Goal: Information Seeking & Learning: Learn about a topic

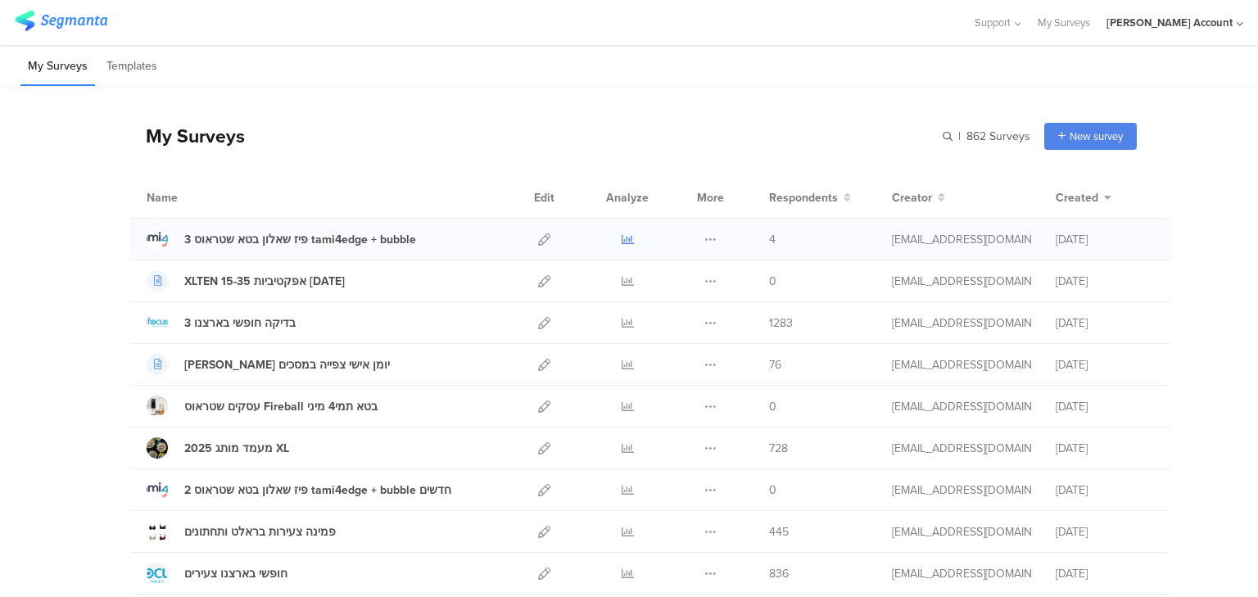
click at [625, 238] on icon at bounding box center [628, 239] width 12 height 12
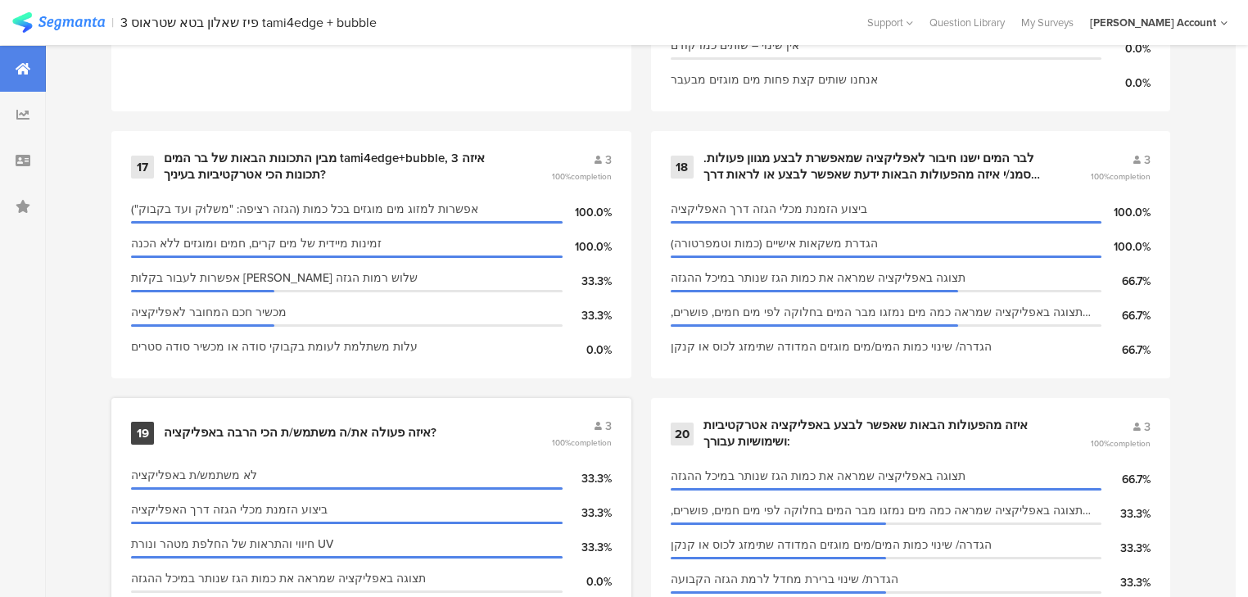
scroll to position [2752, 0]
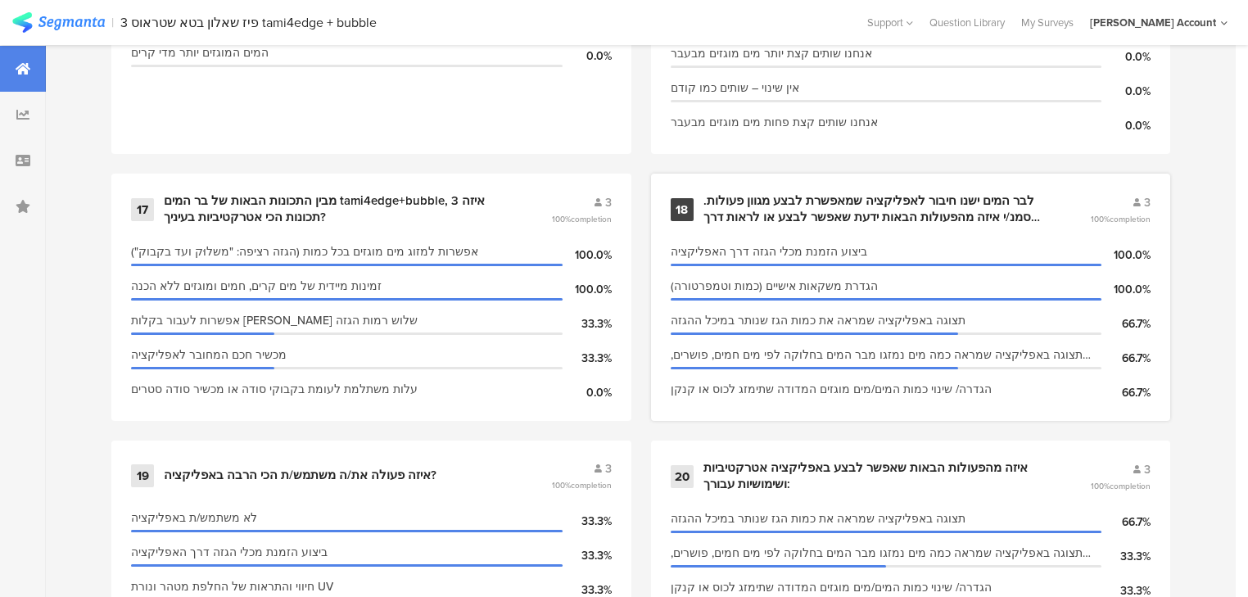
click at [819, 208] on div "לבר המים ישנו חיבור לאפליקציה שמאפשרת לבצע מגוון פעולות. סמנ/י איזה מהפעולות הב…" at bounding box center [878, 209] width 348 height 32
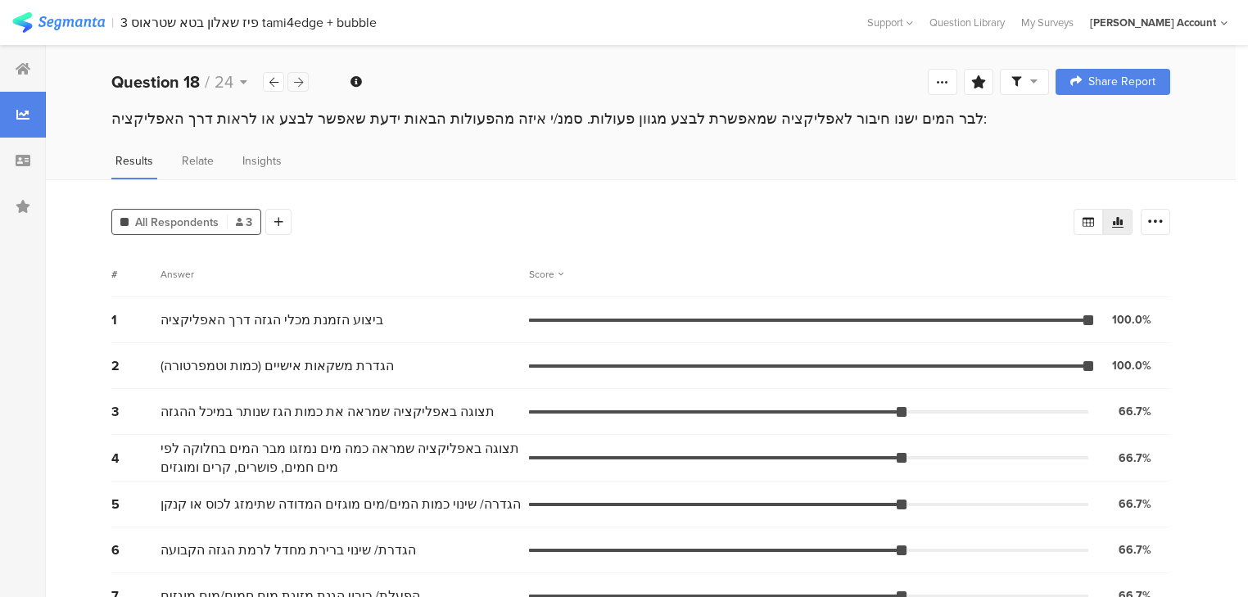
click at [304, 85] on div at bounding box center [298, 82] width 21 height 20
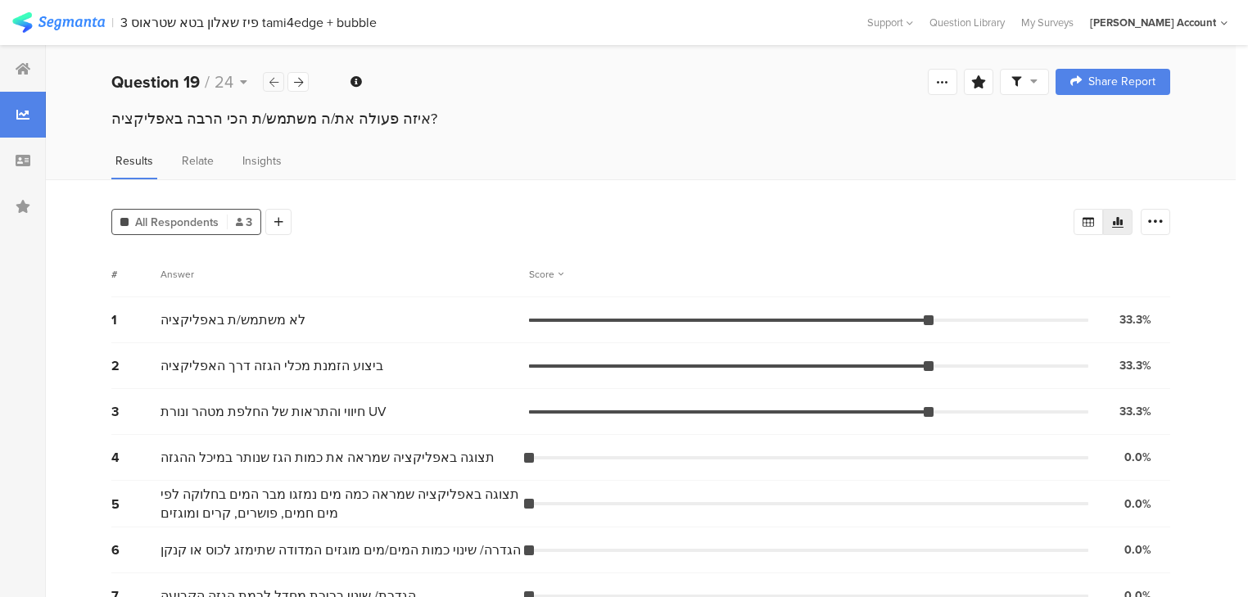
click at [278, 84] on div at bounding box center [273, 82] width 21 height 20
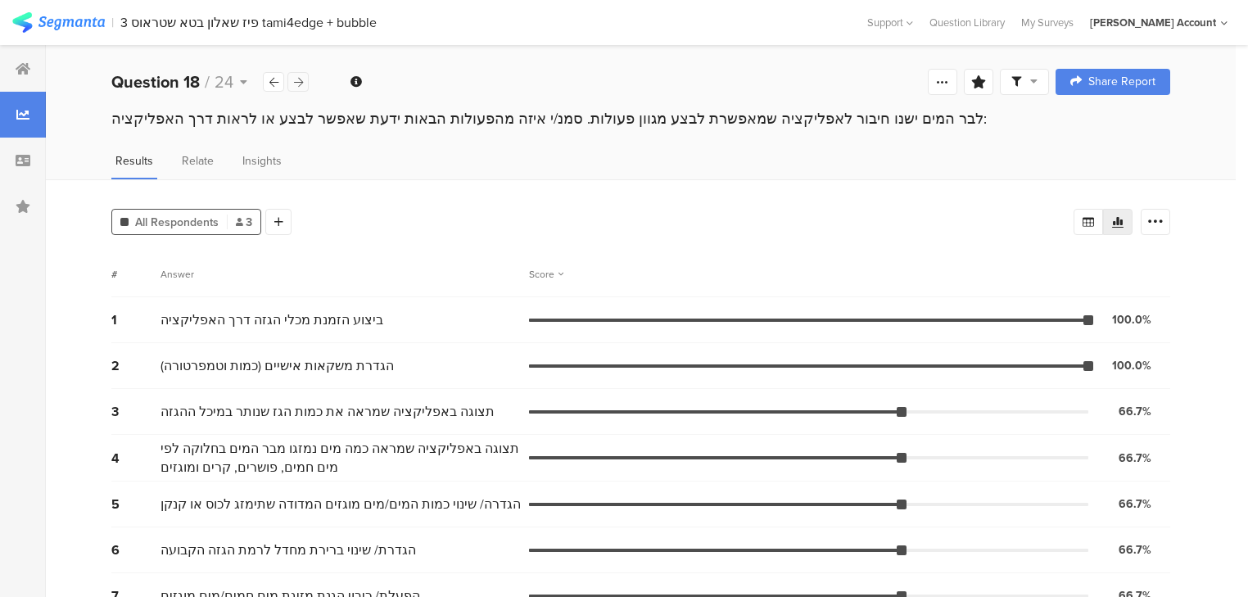
click at [299, 82] on icon at bounding box center [298, 82] width 9 height 11
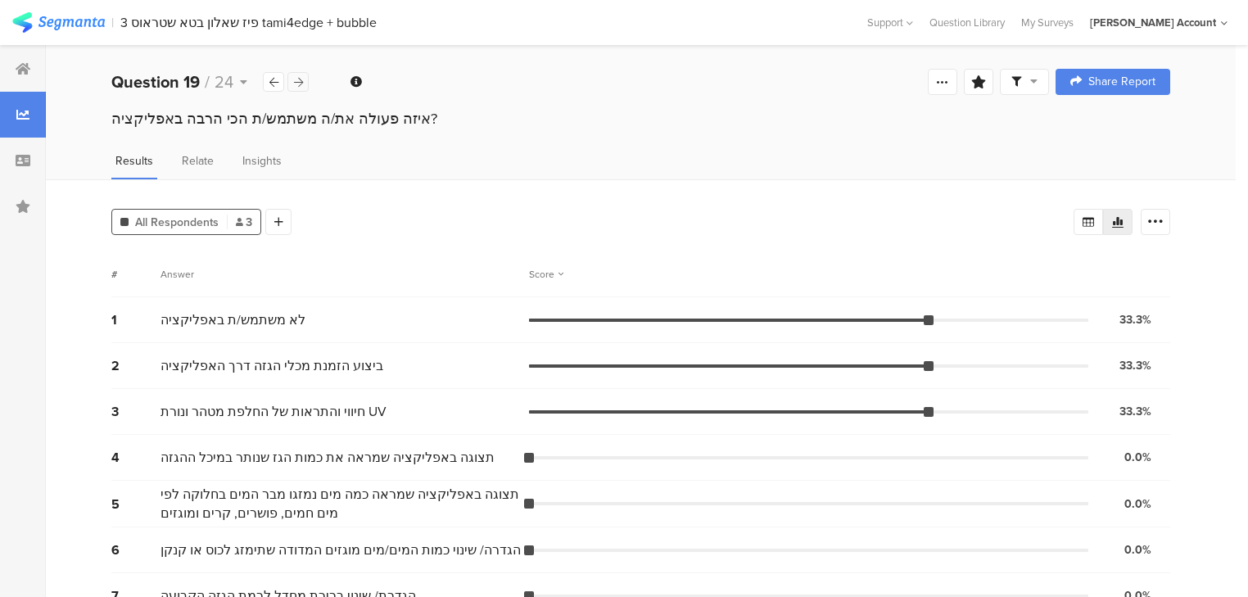
click at [299, 82] on icon at bounding box center [298, 82] width 9 height 11
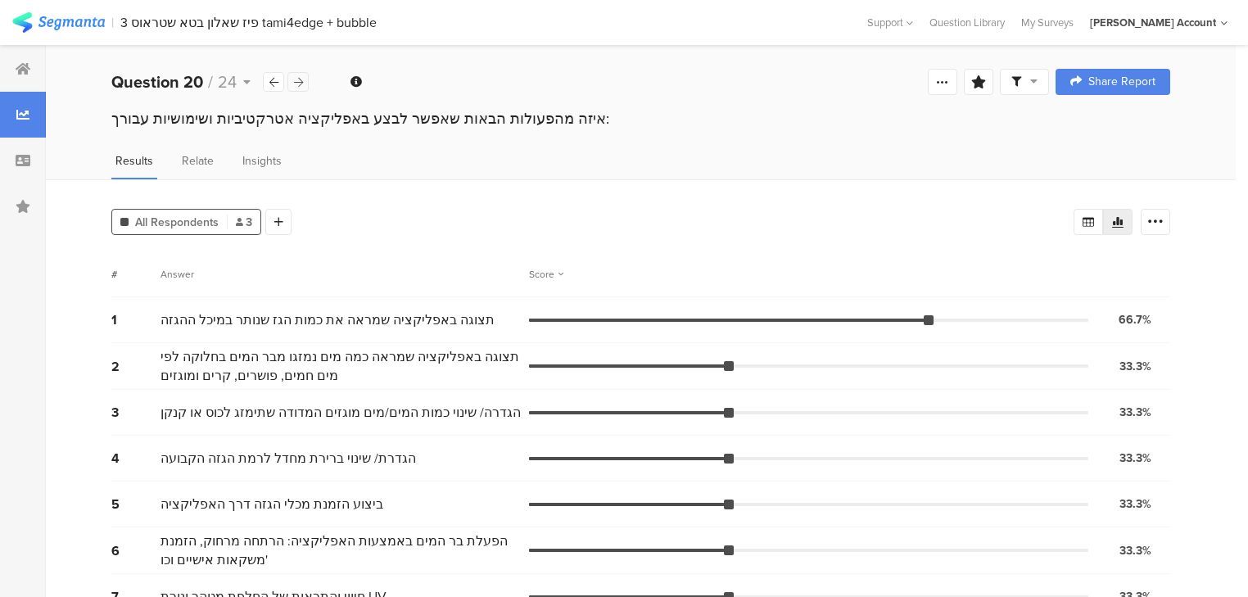
click at [299, 82] on icon at bounding box center [298, 82] width 9 height 11
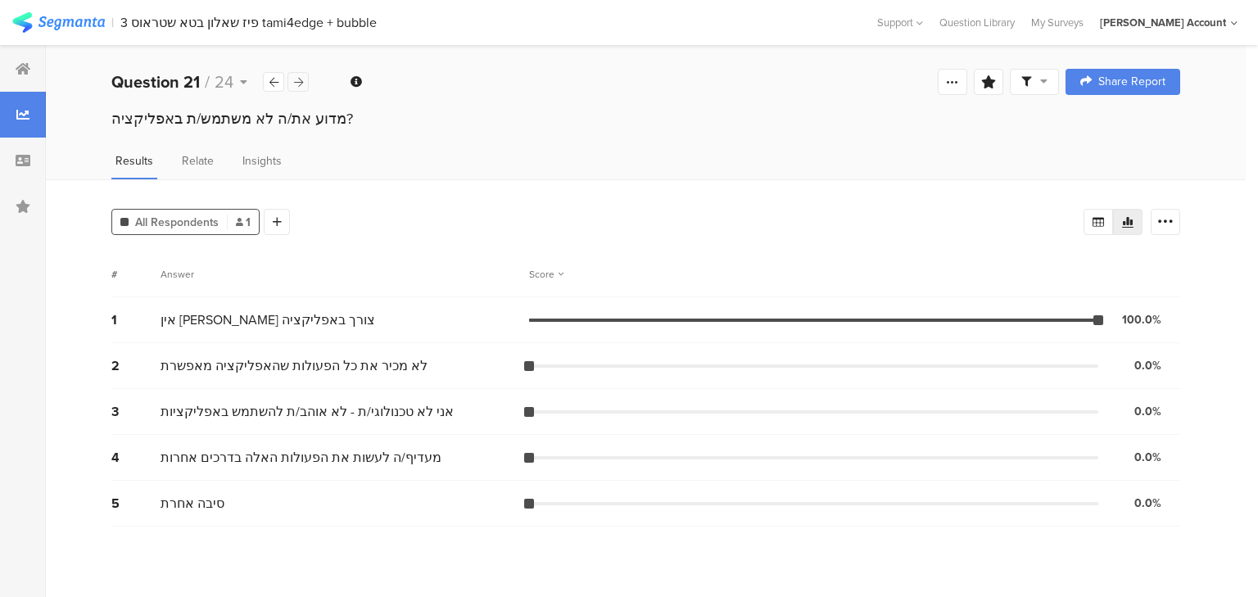
click at [298, 82] on icon at bounding box center [298, 82] width 9 height 11
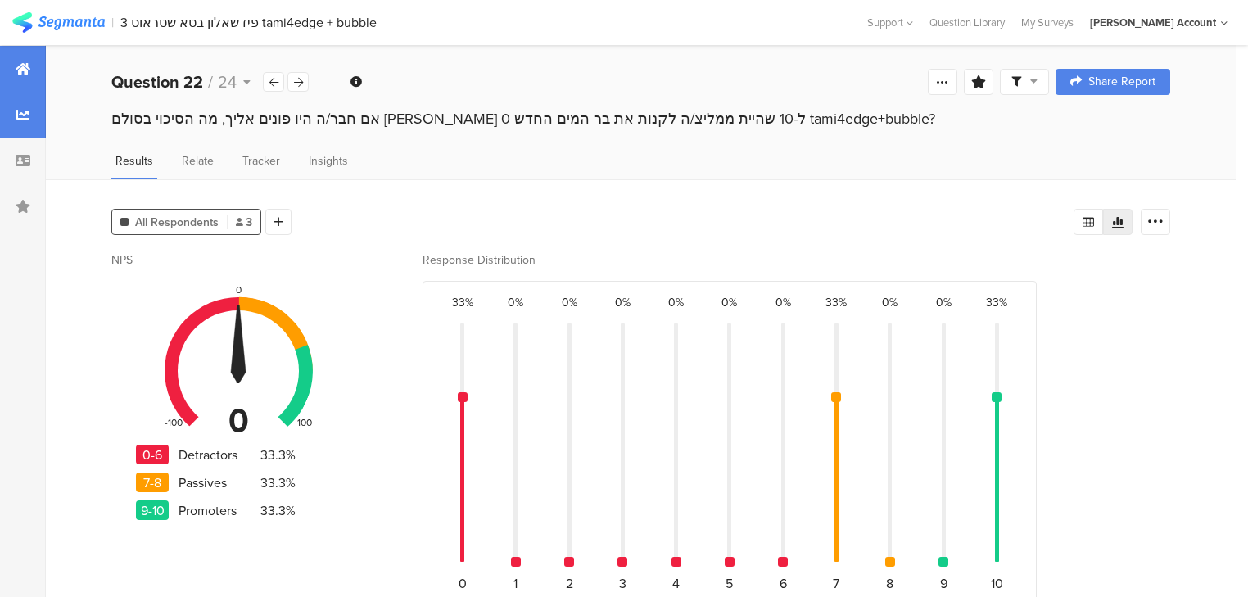
click at [26, 71] on icon at bounding box center [23, 68] width 15 height 13
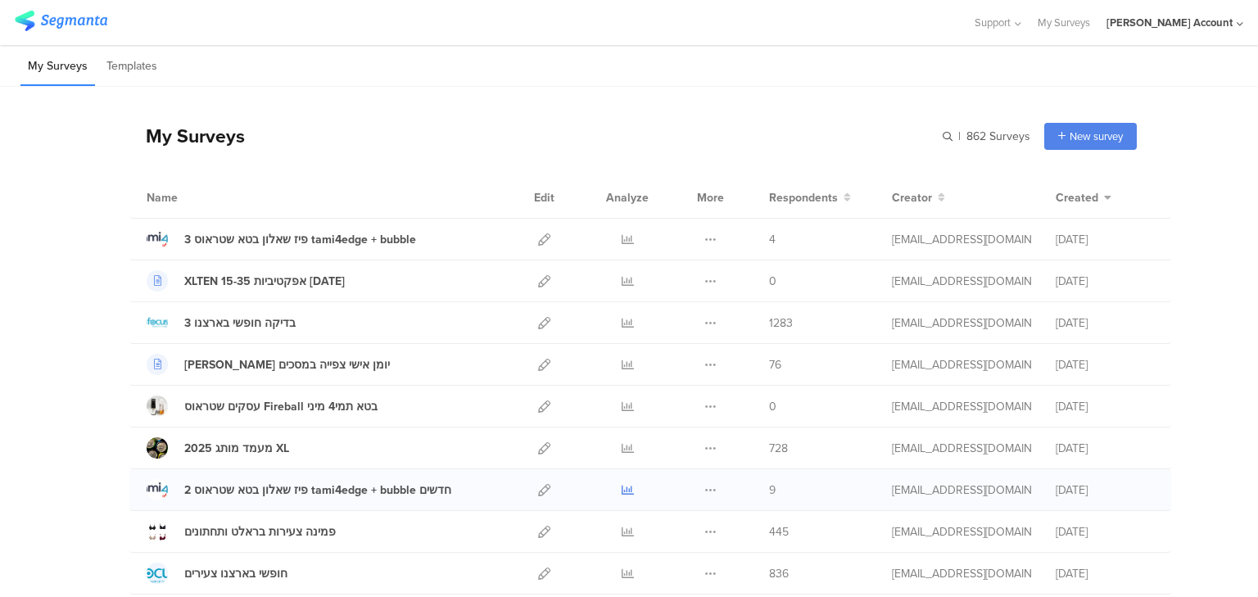
click at [622, 487] on icon at bounding box center [628, 490] width 12 height 12
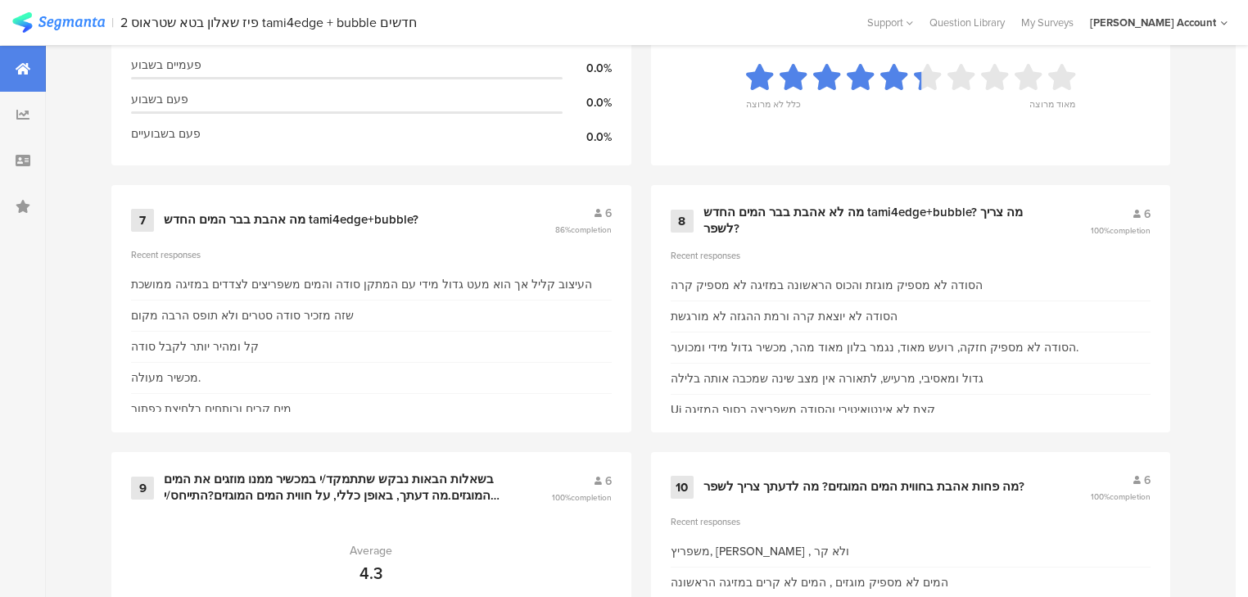
scroll to position [1442, 0]
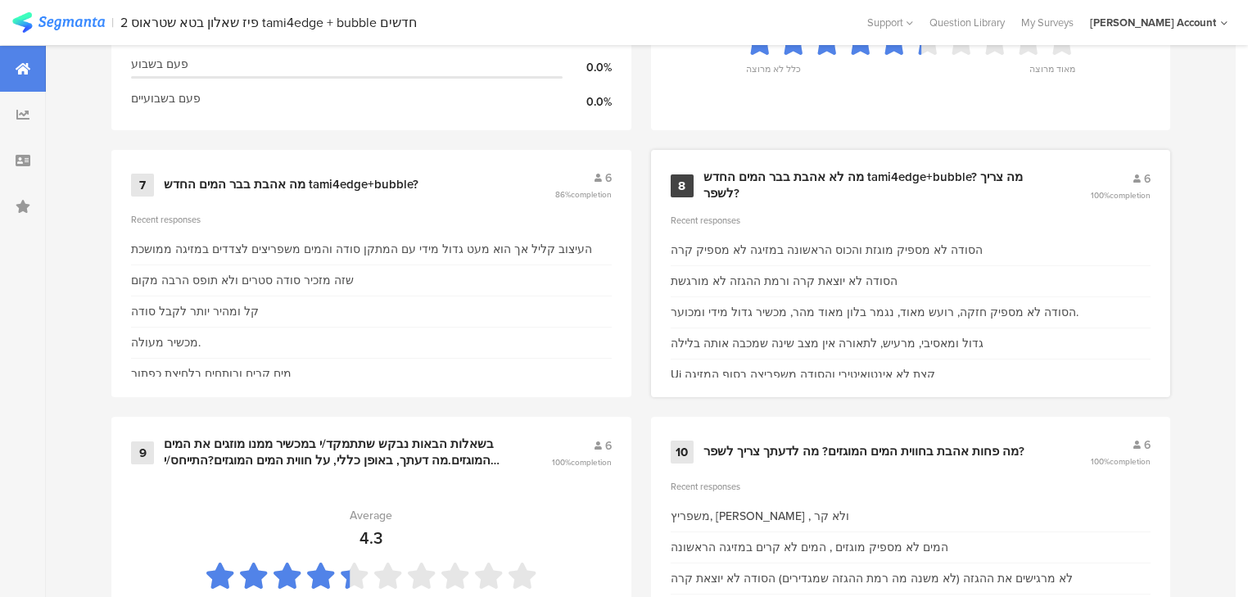
click at [738, 173] on div "מה לא אהבת בבר המים החדש tami4edge+bubble? מה צריך לשפר?" at bounding box center [878, 186] width 348 height 32
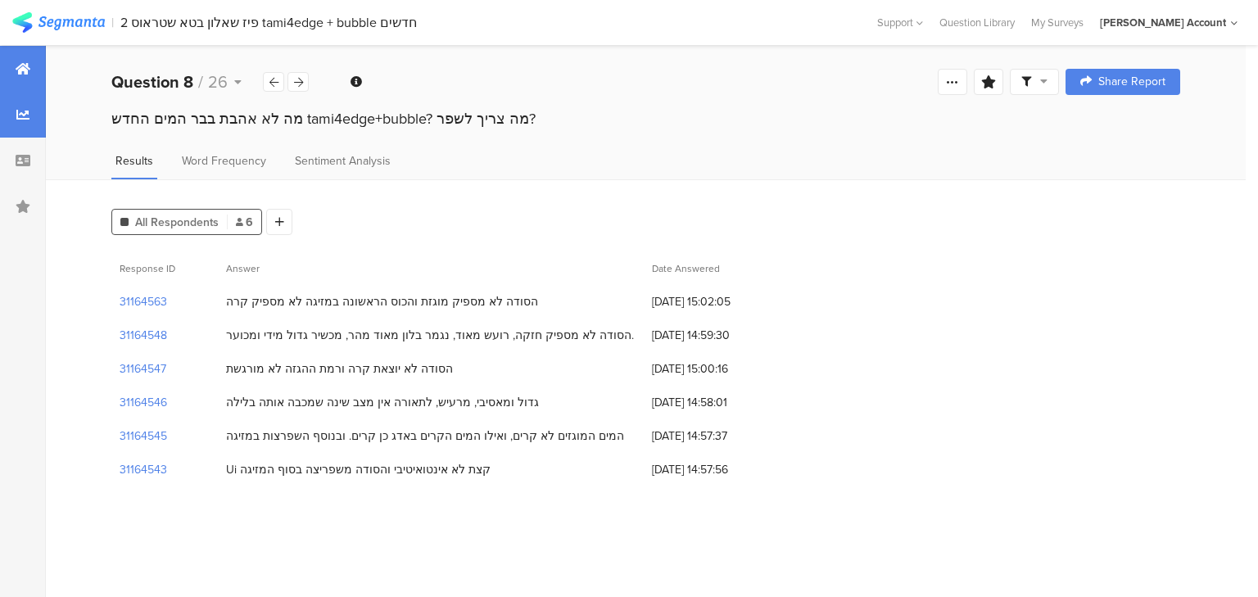
click at [12, 53] on div at bounding box center [23, 69] width 46 height 46
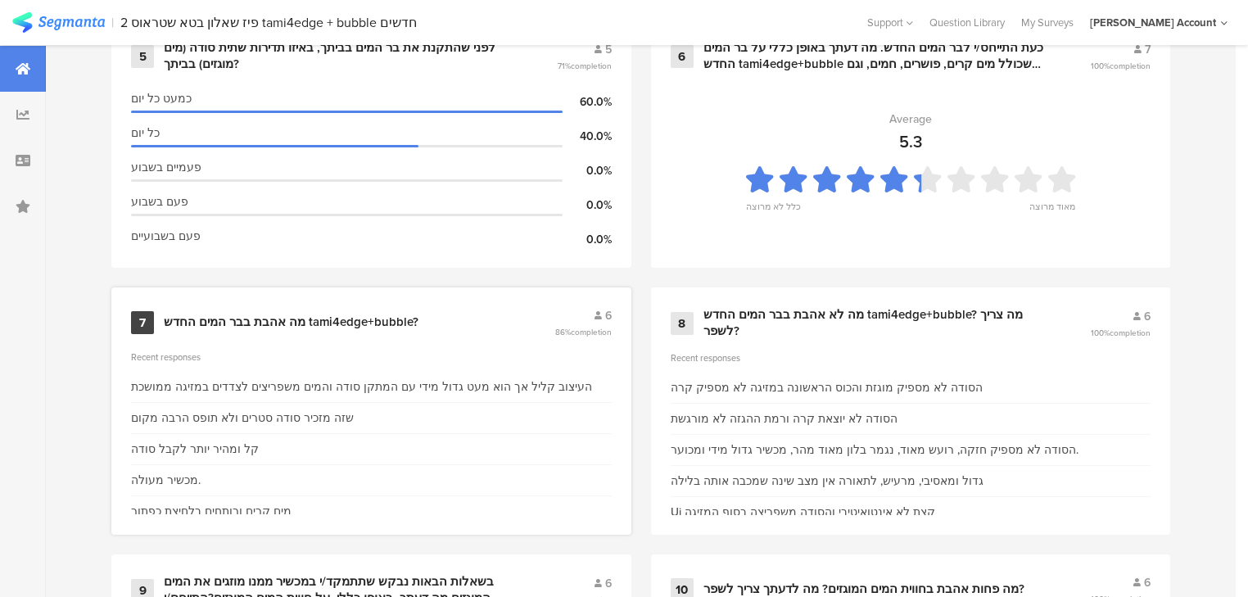
scroll to position [1376, 0]
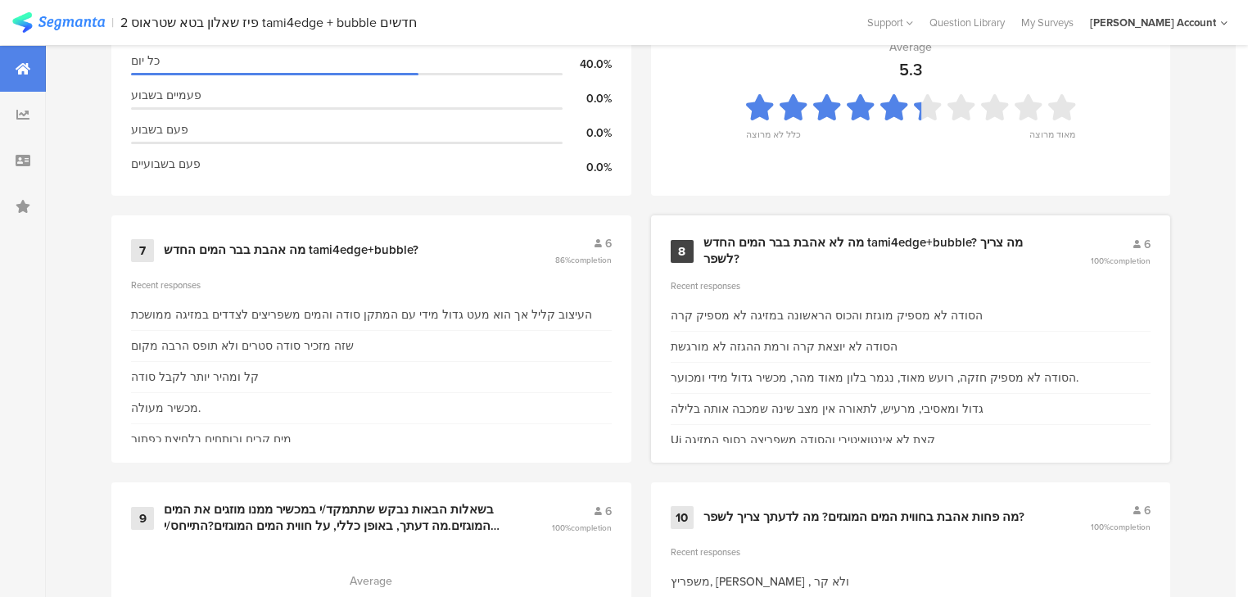
click at [740, 240] on div "מה לא אהבת בבר המים החדש tami4edge+bubble? מה צריך לשפר?" at bounding box center [878, 251] width 348 height 32
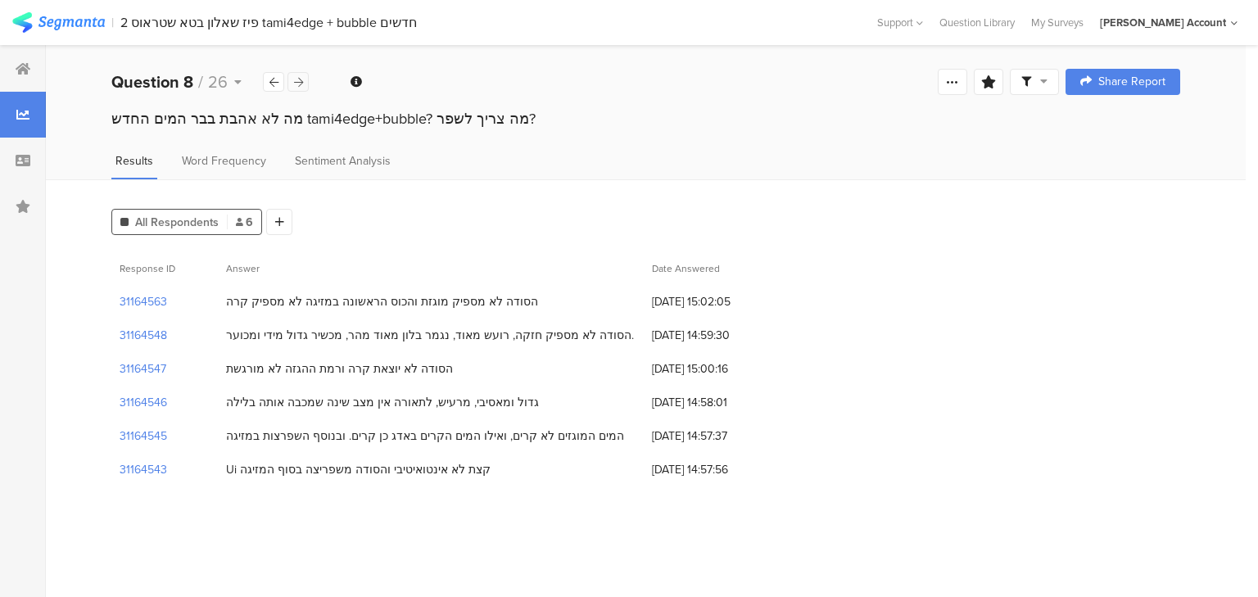
click at [298, 79] on icon at bounding box center [298, 82] width 9 height 11
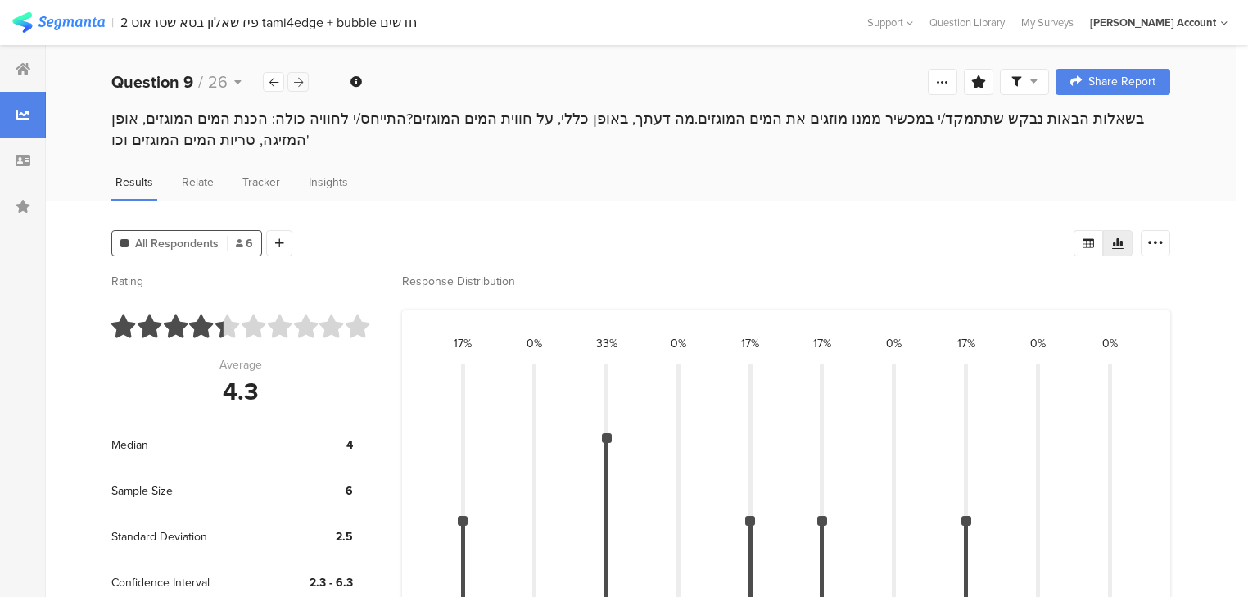
click at [298, 79] on icon at bounding box center [298, 82] width 9 height 11
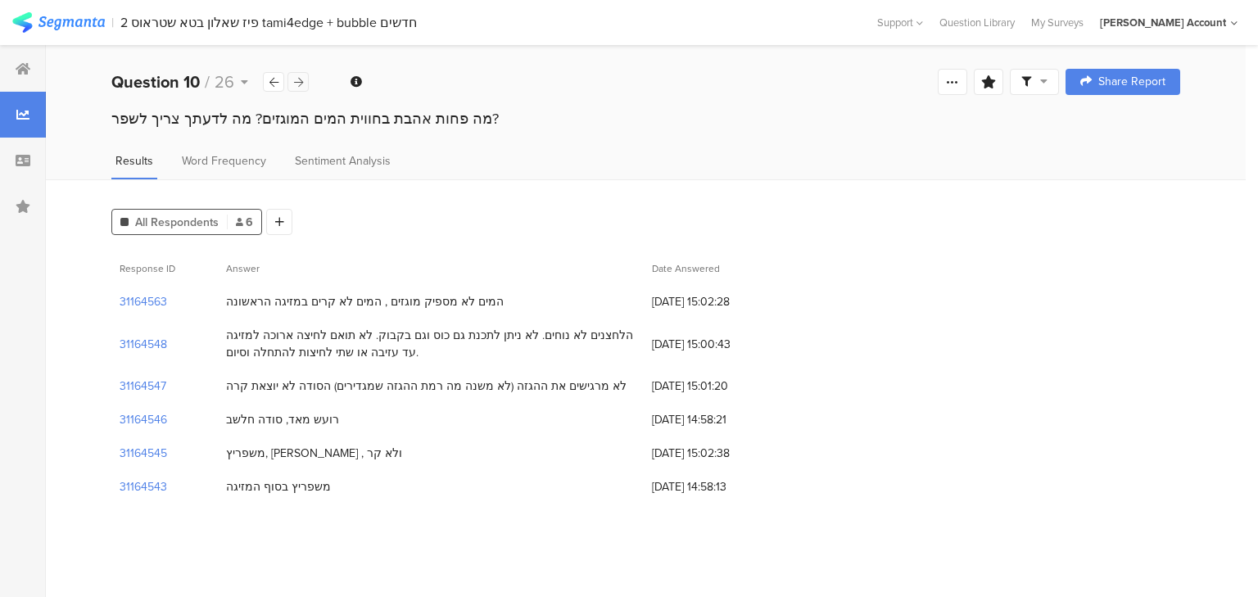
click at [298, 79] on icon at bounding box center [298, 82] width 9 height 11
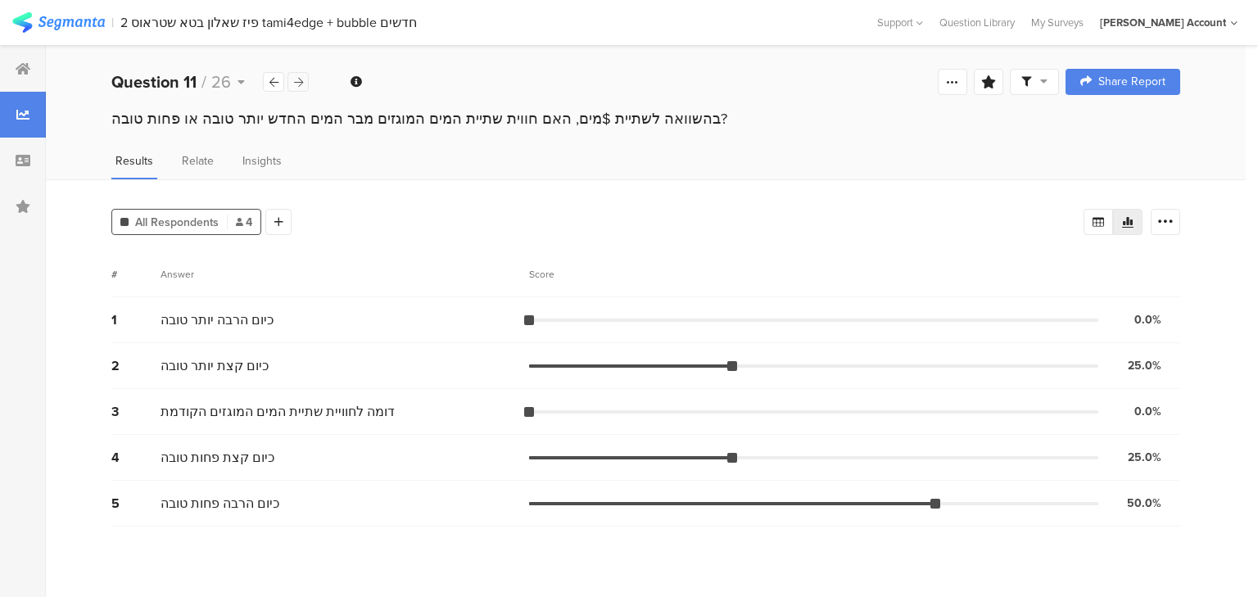
click at [298, 79] on icon at bounding box center [298, 82] width 9 height 11
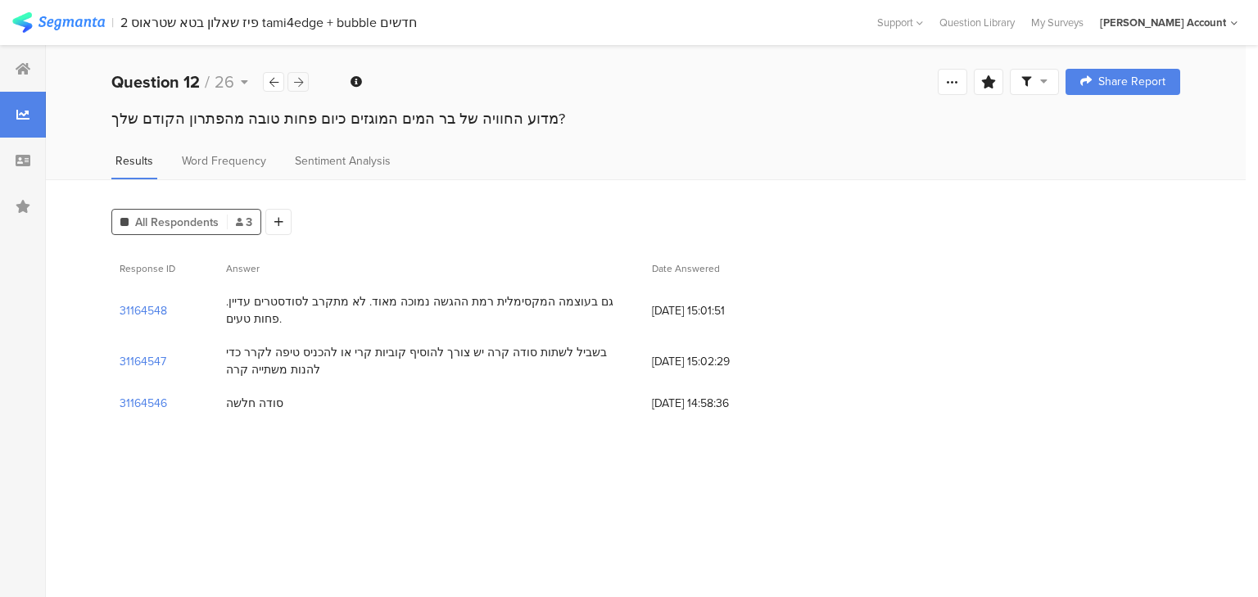
click at [298, 79] on icon at bounding box center [298, 82] width 9 height 11
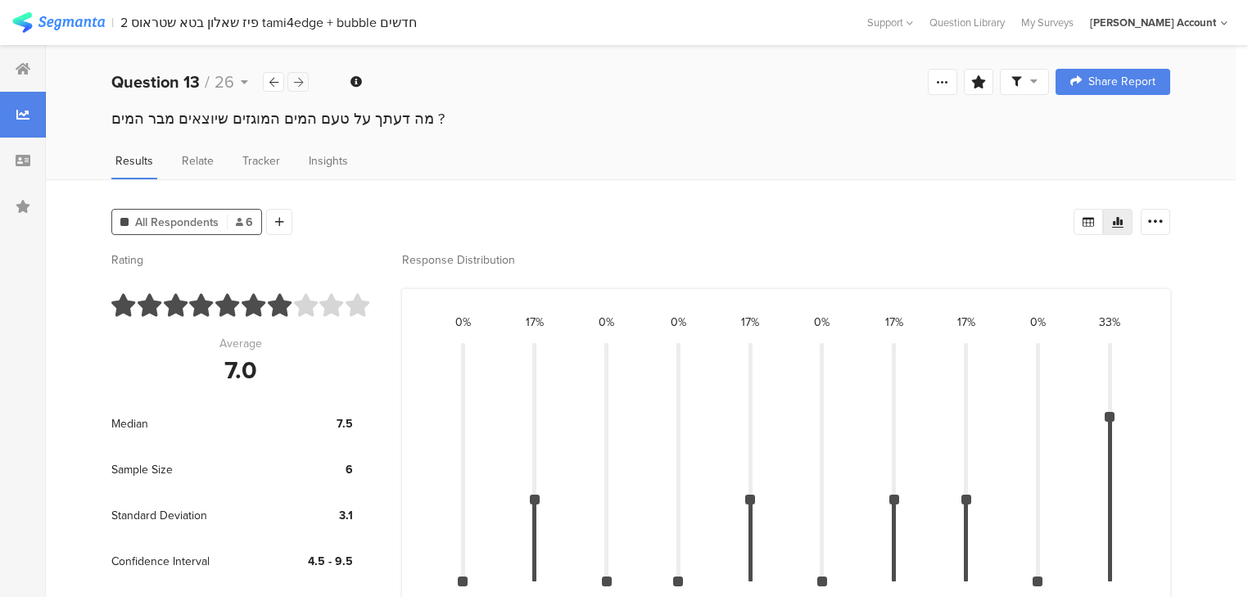
click at [298, 79] on icon at bounding box center [298, 82] width 9 height 11
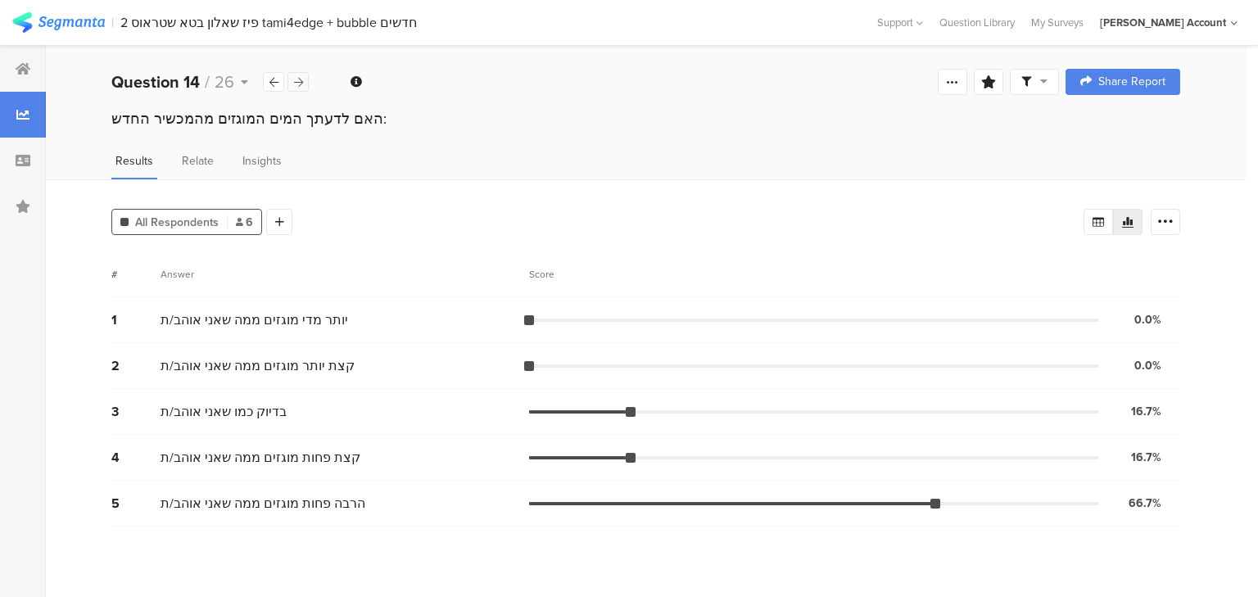
click at [298, 79] on icon at bounding box center [298, 82] width 9 height 11
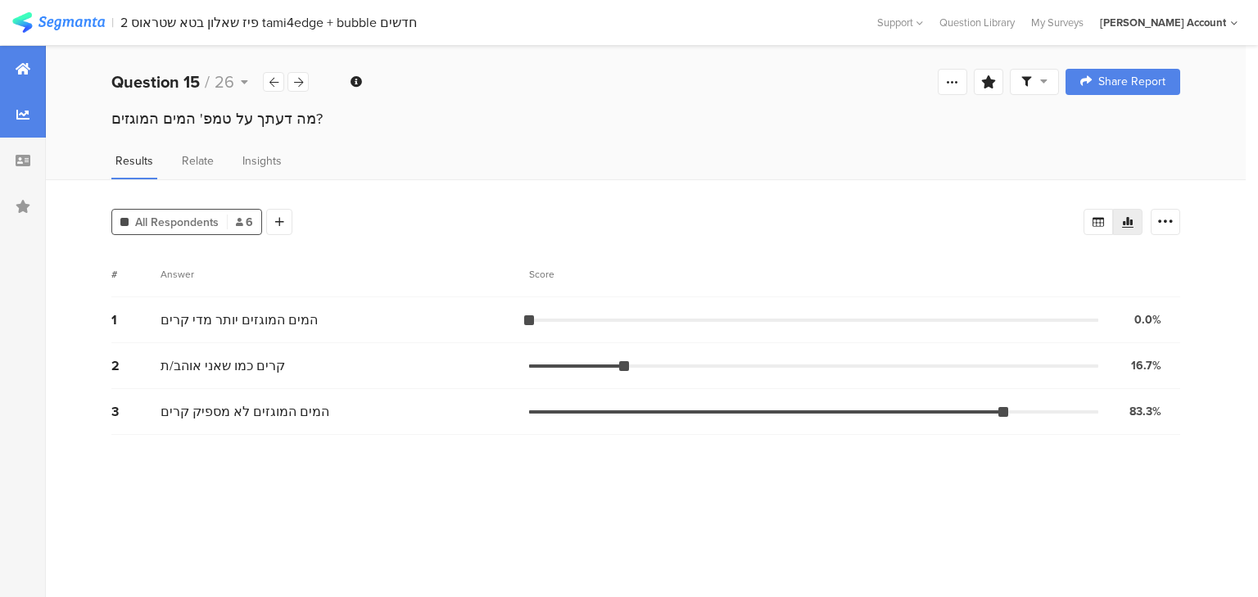
click at [0, 62] on div at bounding box center [23, 69] width 46 height 46
